Goal: Task Accomplishment & Management: Use online tool/utility

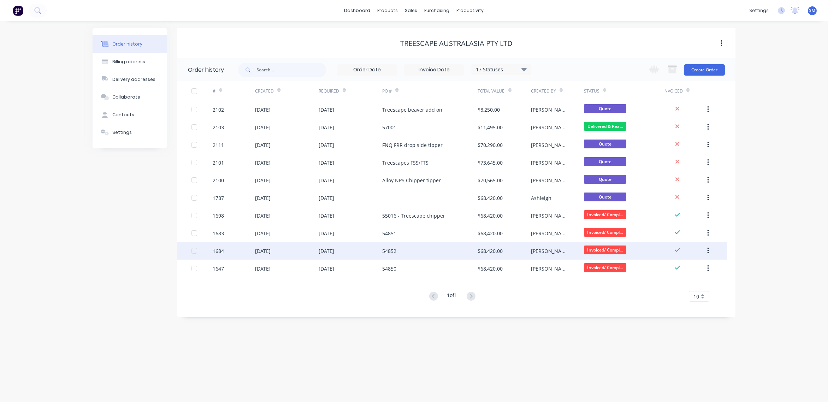
drag, startPoint x: 771, startPoint y: 155, endPoint x: 608, endPoint y: 250, distance: 189.1
click at [771, 155] on div "Order history Billing address Delivery addresses Collaborate Contacts Settings …" at bounding box center [414, 211] width 828 height 381
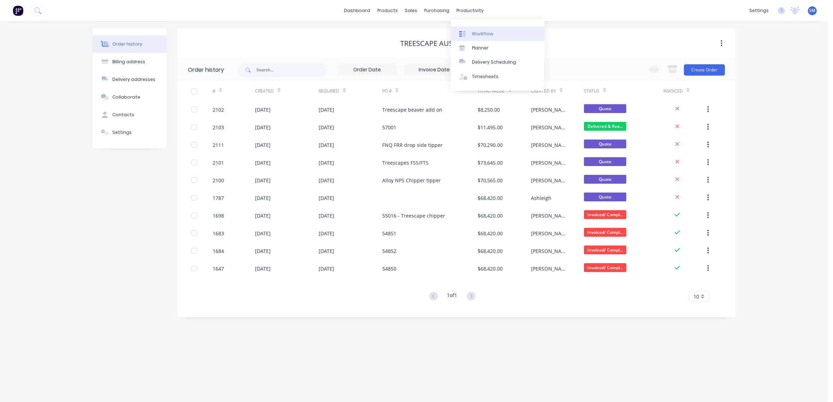
click at [481, 34] on div "Workflow" at bounding box center [482, 34] width 21 height 6
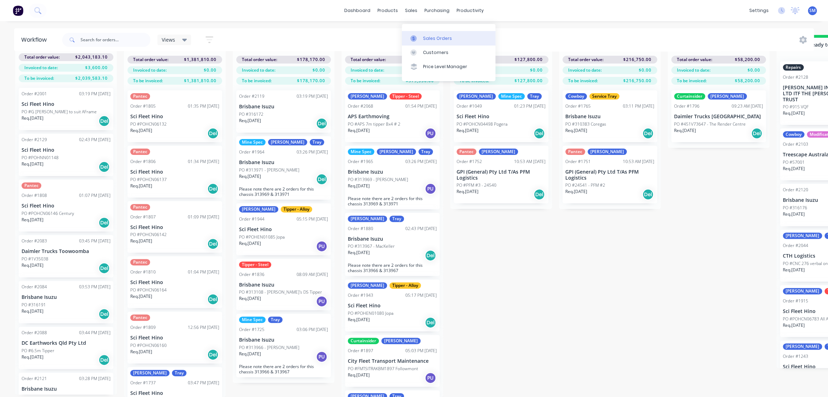
click at [438, 35] on div "Sales Orders" at bounding box center [437, 38] width 29 height 6
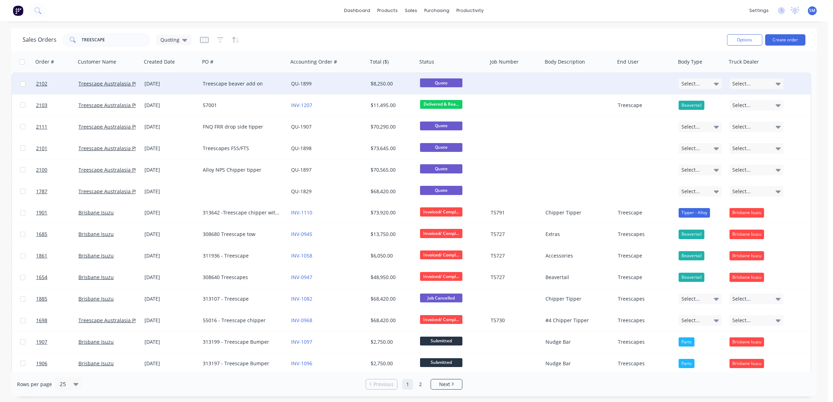
click at [221, 82] on div "Treescape beaver add on" at bounding box center [242, 83] width 78 height 7
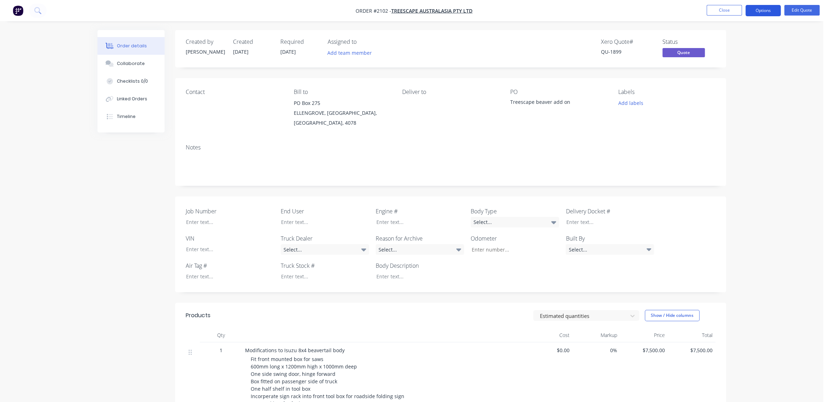
click at [765, 8] on button "Options" at bounding box center [763, 10] width 35 height 11
click at [729, 84] on div "Convert to Order" at bounding box center [742, 85] width 65 height 10
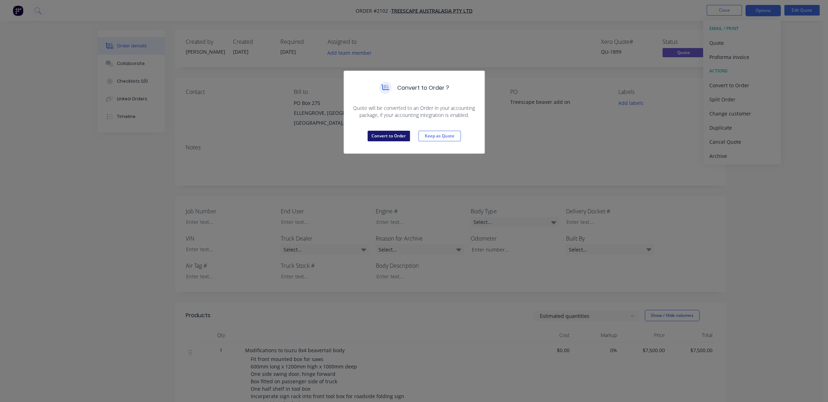
click at [396, 134] on button "Convert to Order" at bounding box center [389, 136] width 42 height 11
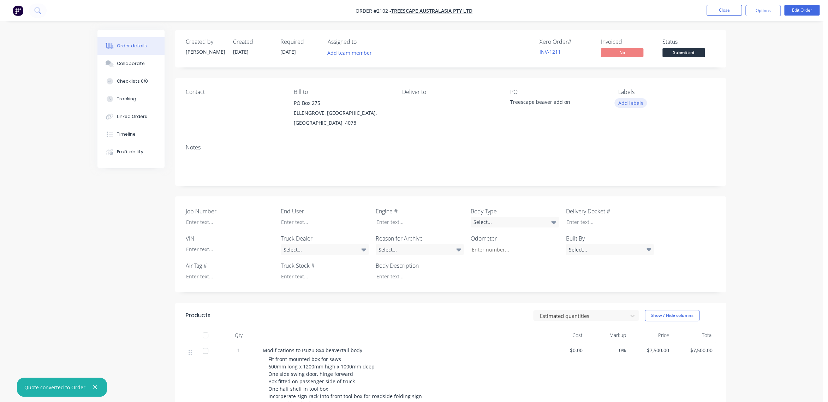
click at [626, 105] on button "Add labels" at bounding box center [631, 103] width 32 height 10
click at [647, 165] on div "Accessories" at bounding box center [651, 166] width 29 height 8
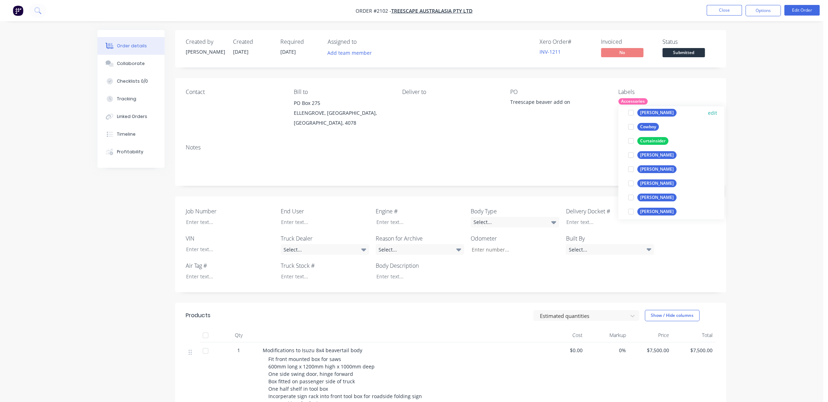
scroll to position [96, 0]
click at [636, 150] on div at bounding box center [631, 151] width 14 height 14
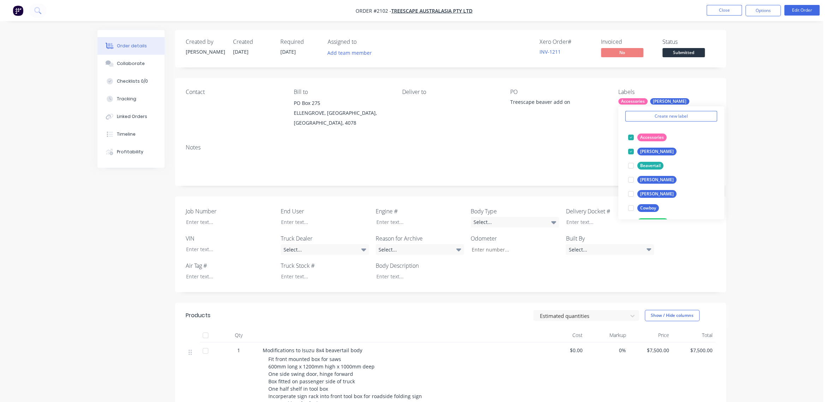
click at [760, 128] on div "Order details Collaborate Checklists 0/0 Tracking Linked Orders Timeline Profit…" at bounding box center [411, 291] width 823 height 583
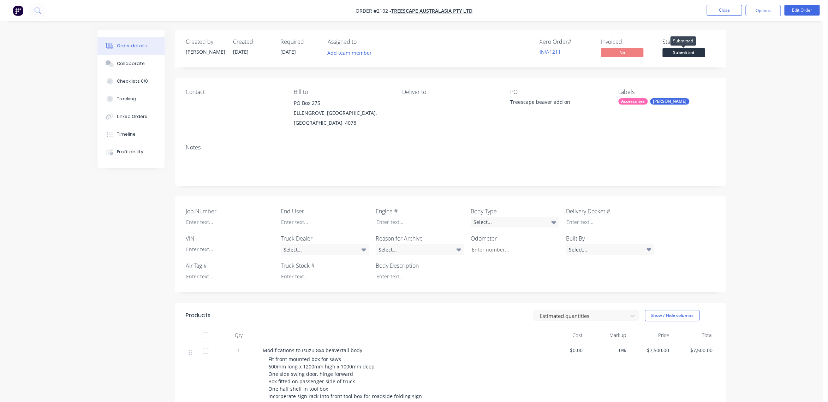
click at [683, 51] on span "Submitted" at bounding box center [684, 52] width 42 height 9
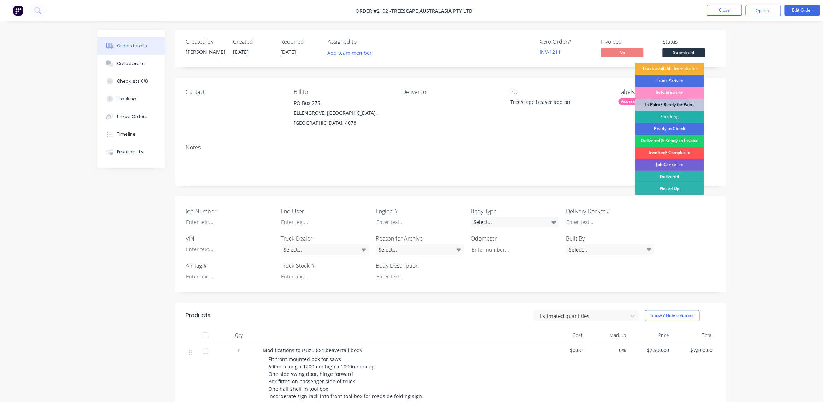
click at [670, 115] on div "Finishing" at bounding box center [669, 117] width 69 height 12
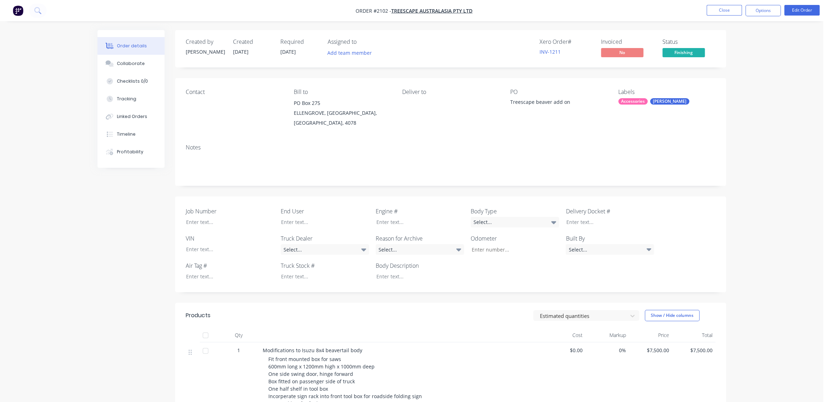
click at [781, 137] on div "Order details Collaborate Checklists 0/0 Tracking Linked Orders Timeline Profit…" at bounding box center [411, 291] width 823 height 583
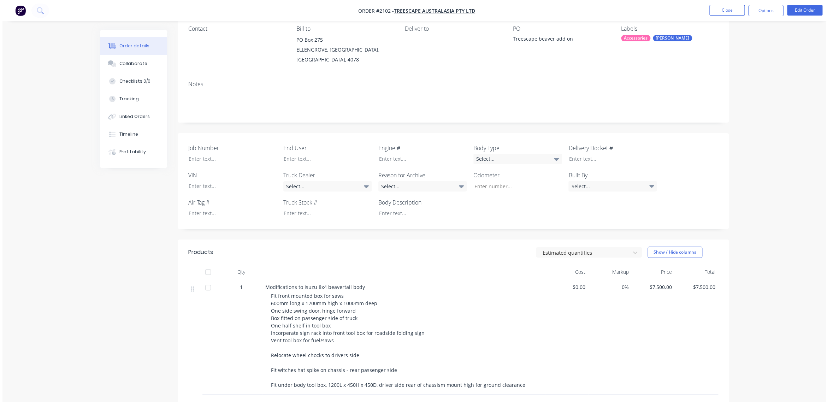
scroll to position [0, 0]
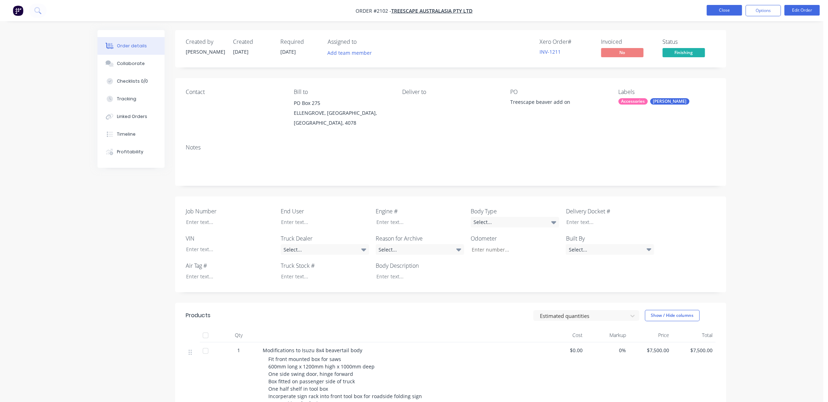
click at [723, 10] on button "Close" at bounding box center [724, 10] width 35 height 11
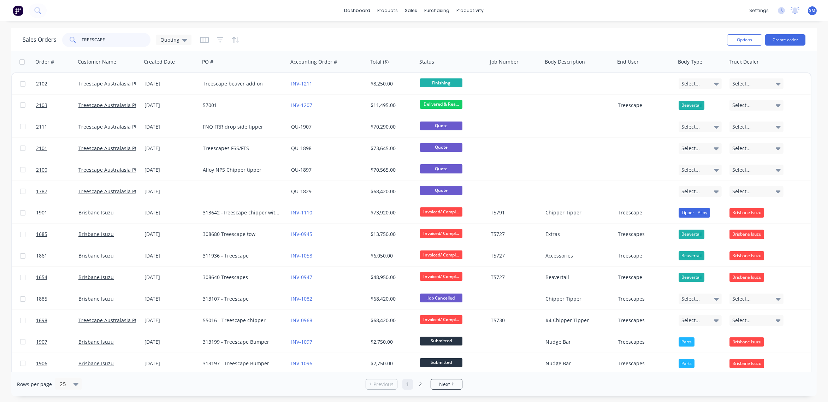
drag, startPoint x: 55, startPoint y: 39, endPoint x: 4, endPoint y: 31, distance: 52.2
click at [4, 31] on div "Sales Orders TREESCAPE Quoting Options Create order Order # Customer Name Creat…" at bounding box center [414, 212] width 828 height 368
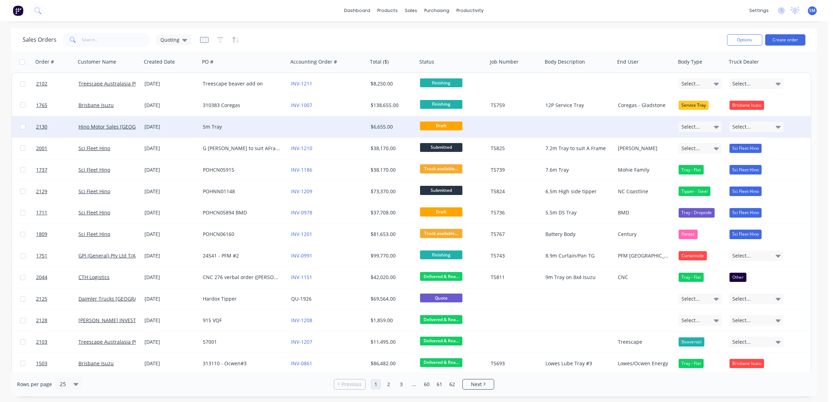
click at [212, 126] on div "5m Tray" at bounding box center [242, 126] width 78 height 7
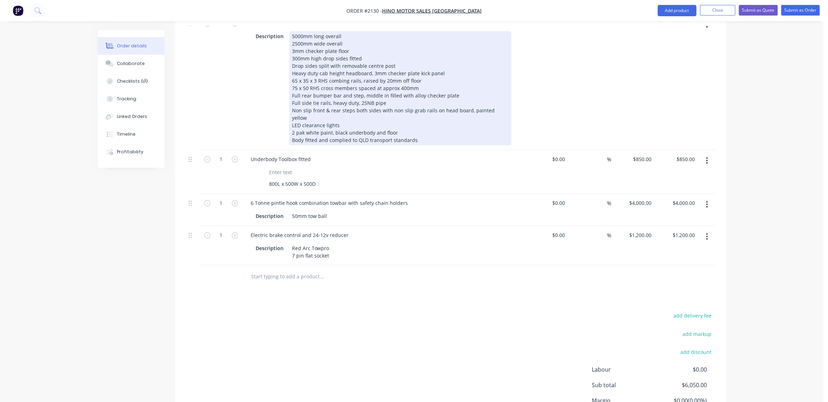
scroll to position [353, 0]
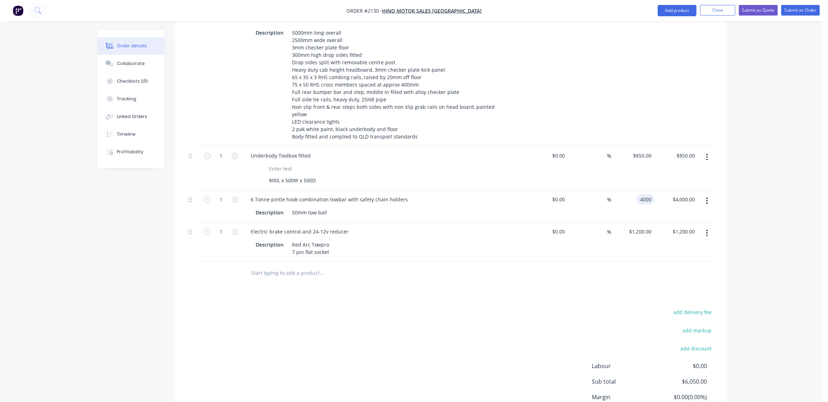
click at [642, 194] on input "4000" at bounding box center [647, 199] width 15 height 10
type input "$3,600.00"
type input "3600.00"
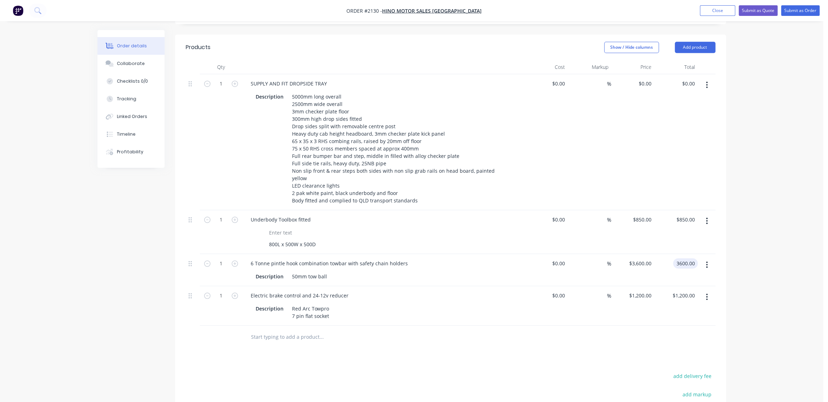
scroll to position [289, 0]
type input "0"
type input "$3,600.00"
click at [647, 79] on input "0" at bounding box center [650, 84] width 8 height 10
type input "21400"
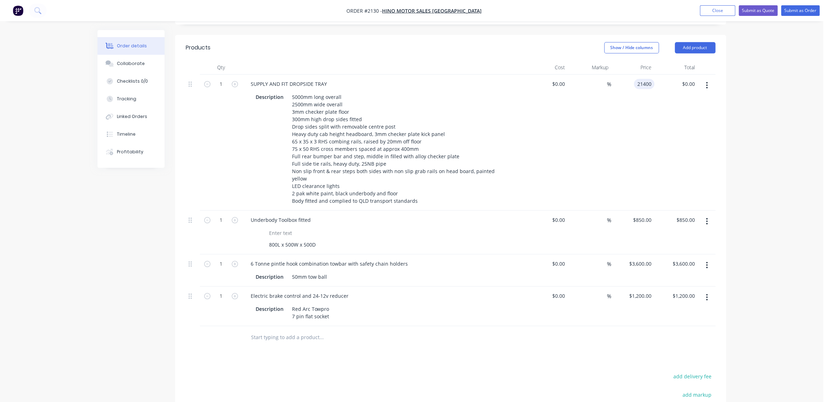
type input "0.00"
type input "$21,400.00"
type input "21400.00"
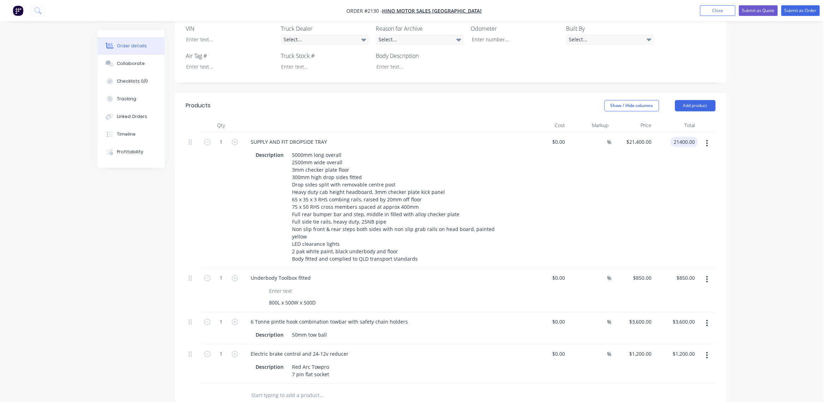
scroll to position [225, 0]
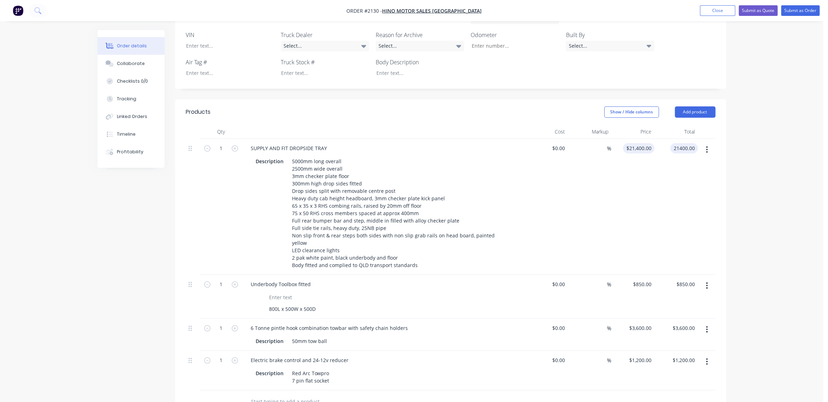
type input "21400"
type input "$21,400.00"
click at [641, 143] on input "21400" at bounding box center [640, 148] width 29 height 10
type input "$19,000.00"
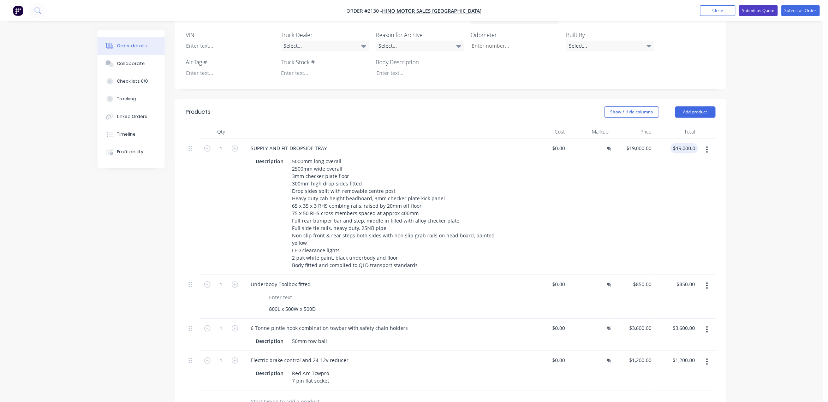
click at [756, 8] on button "Submit as Quote" at bounding box center [758, 10] width 39 height 11
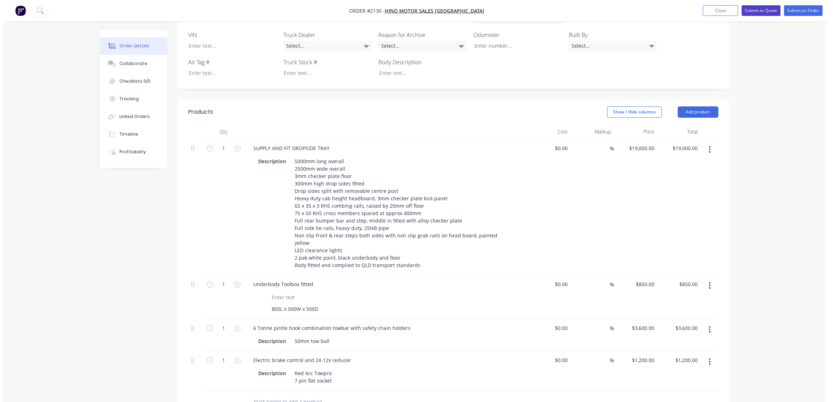
scroll to position [0, 0]
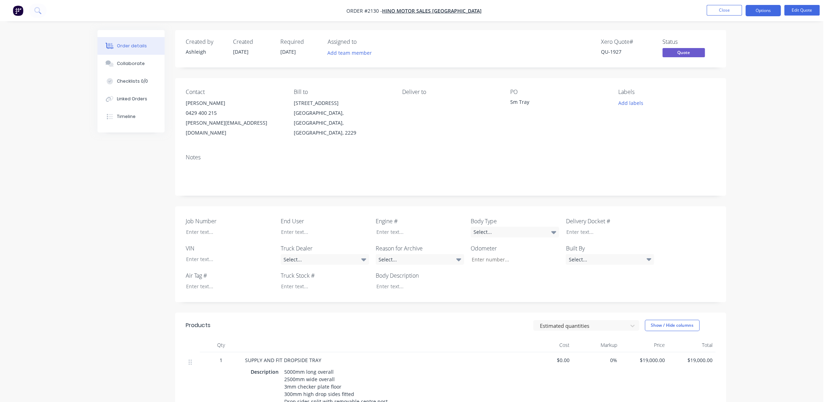
drag, startPoint x: 776, startPoint y: 76, endPoint x: 768, endPoint y: 61, distance: 16.3
click at [773, 69] on div "Order details Collaborate Checklists 0/0 Linked Orders Timeline Order details C…" at bounding box center [411, 355] width 823 height 711
click at [722, 10] on button "Close" at bounding box center [724, 10] width 35 height 11
